Goal: Information Seeking & Learning: Learn about a topic

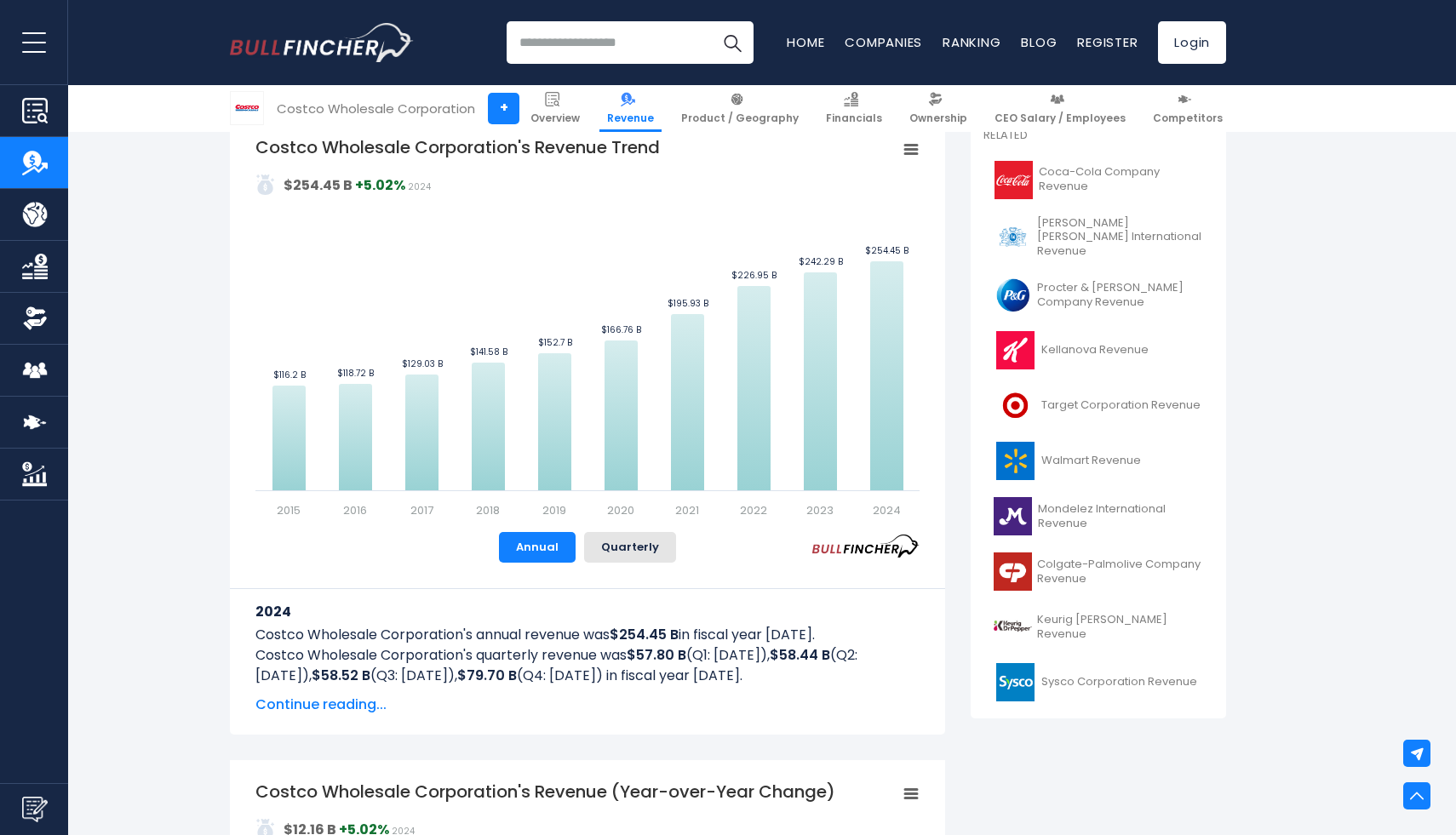
scroll to position [361, 0]
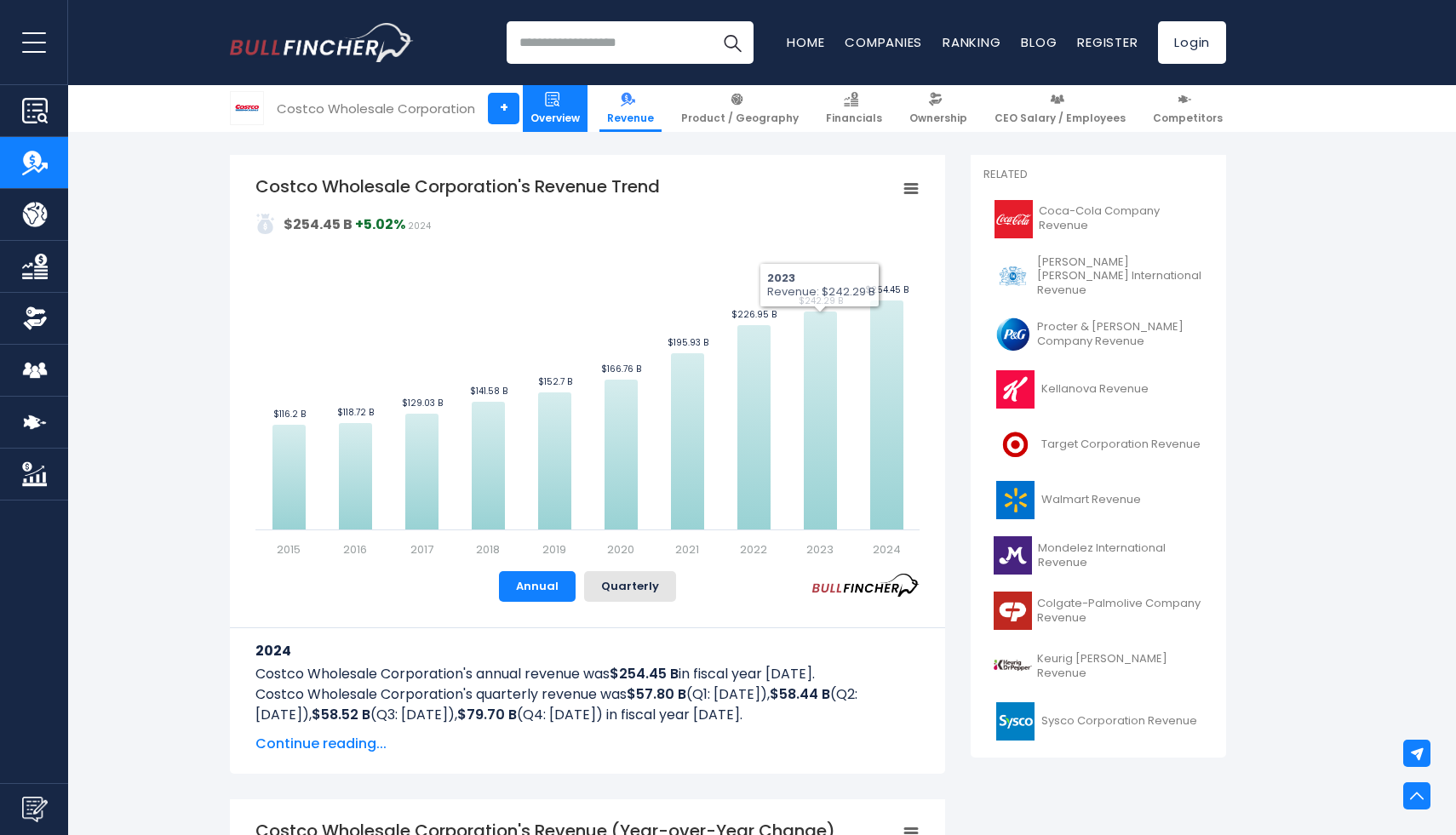
click at [575, 107] on link "Overview" at bounding box center [555, 107] width 65 height 46
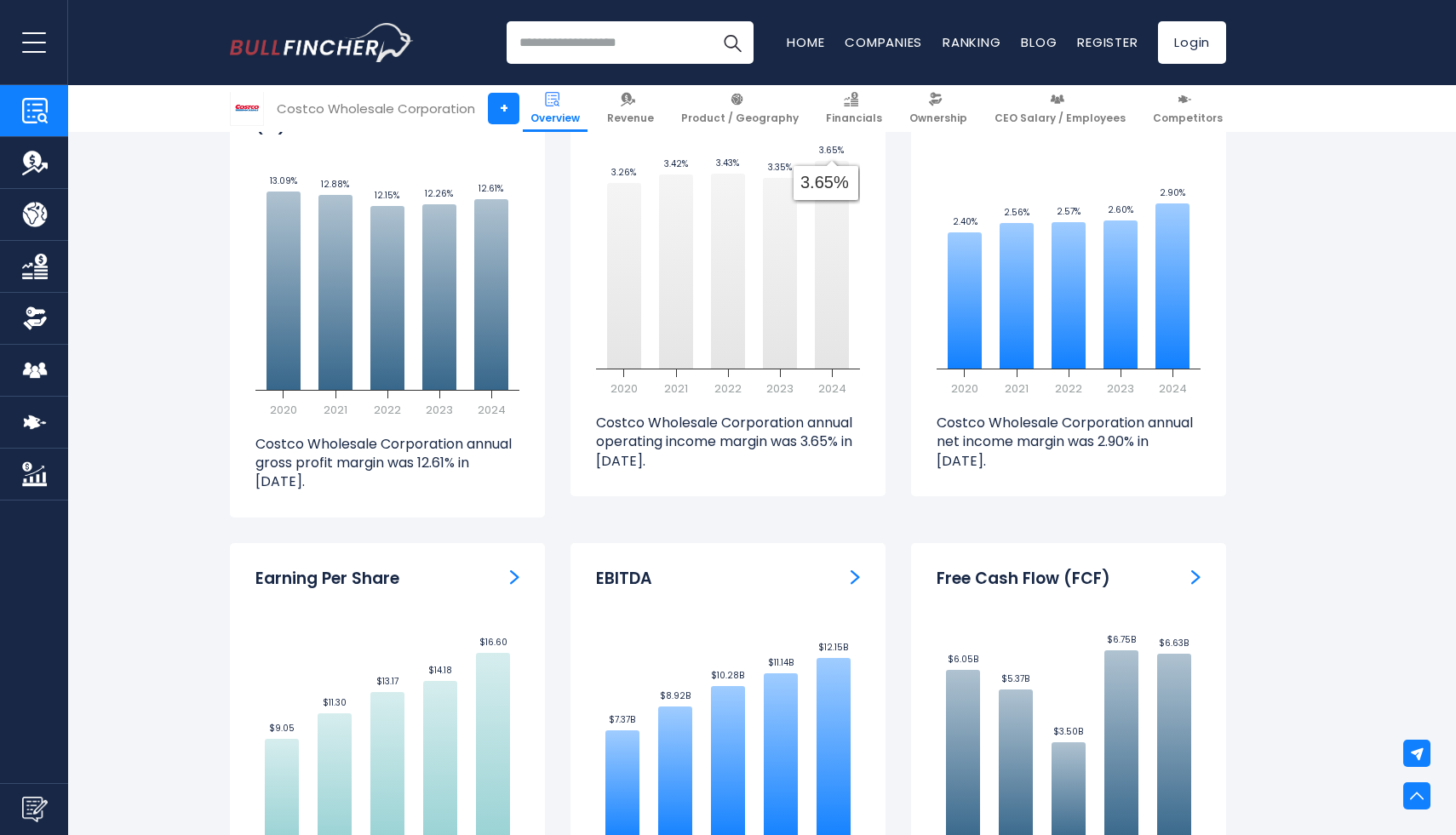
scroll to position [4087, 0]
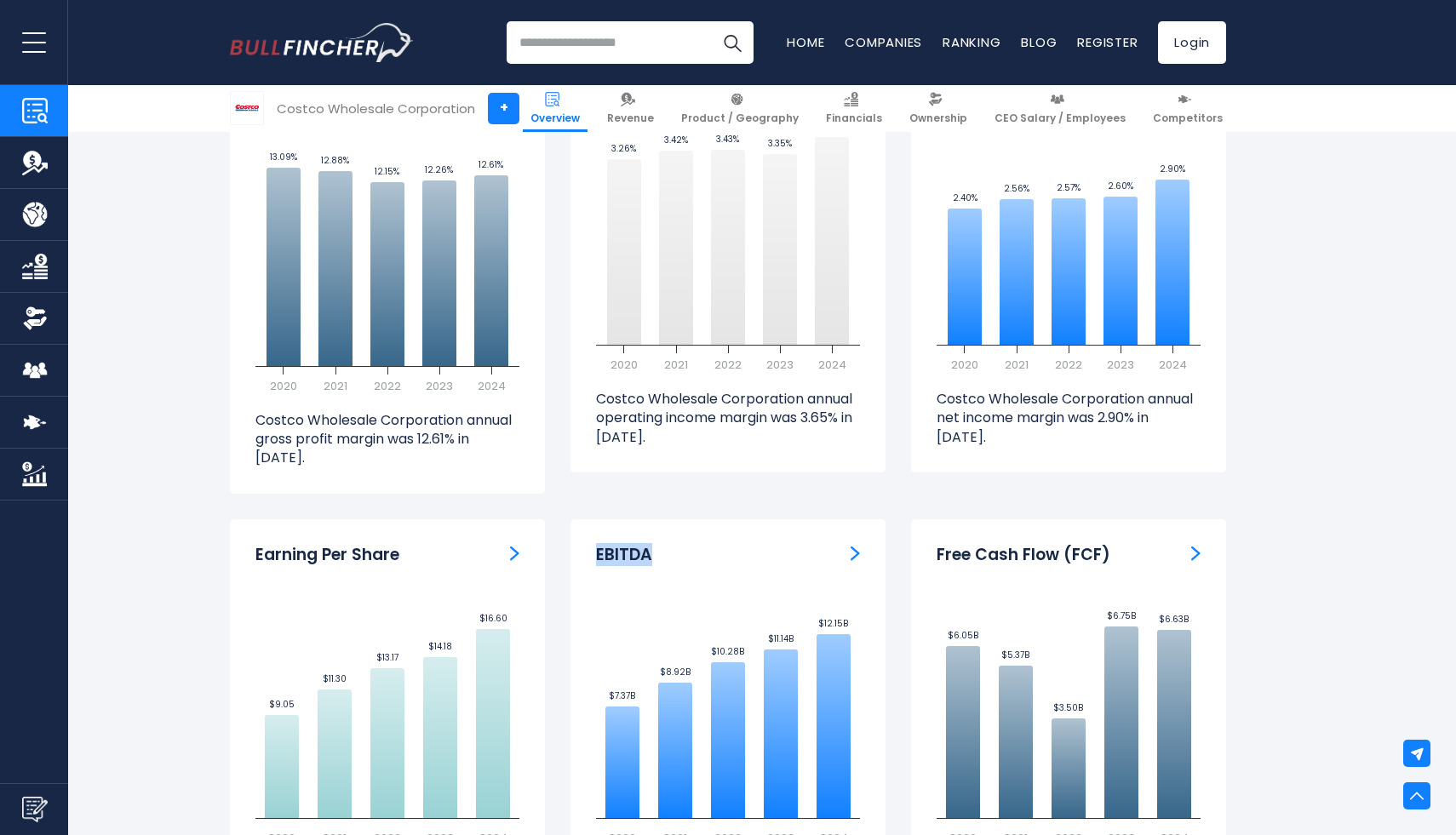
drag, startPoint x: 658, startPoint y: 535, endPoint x: 596, endPoint y: 535, distance: 62.0
click at [596, 545] on div "EBITDA" at bounding box center [728, 555] width 264 height 21
copy h3 "EBITDA"
